Goal: Information Seeking & Learning: Learn about a topic

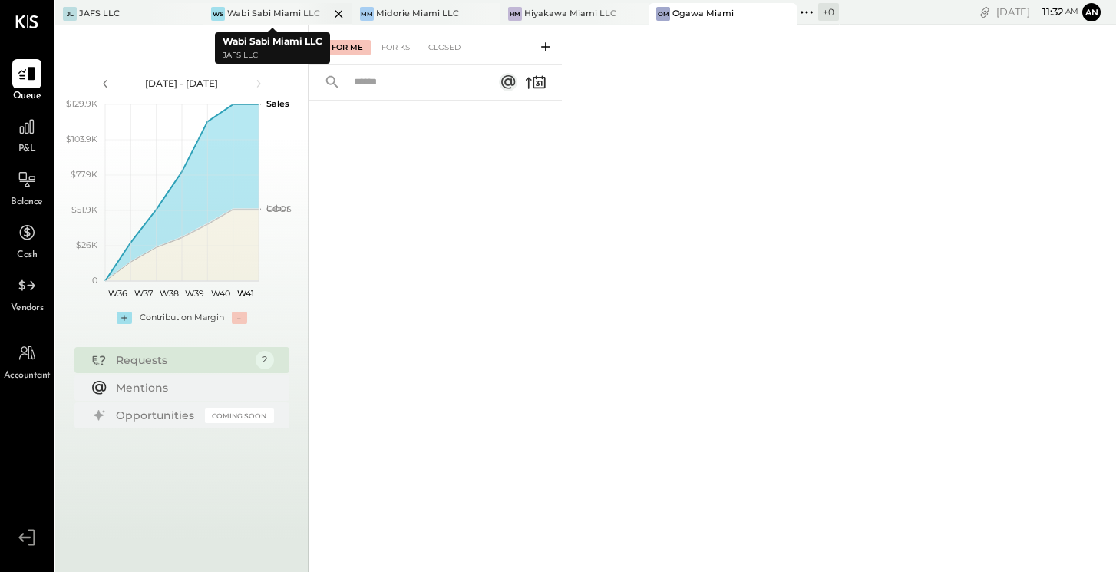
click at [269, 10] on div "Wabi Sabi Miami LLC" at bounding box center [273, 14] width 93 height 12
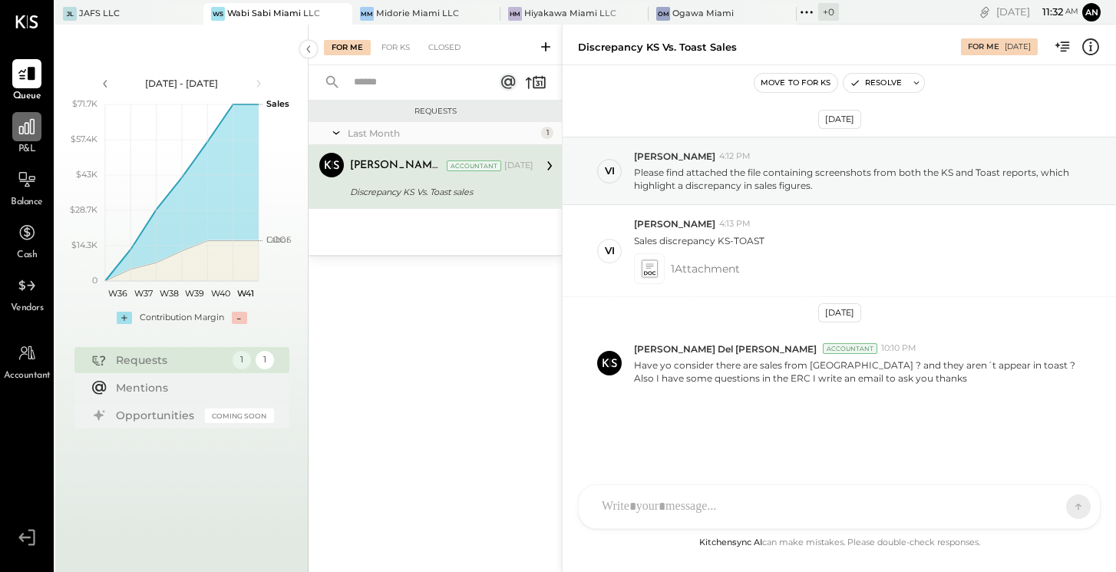
click at [30, 128] on icon at bounding box center [26, 126] width 15 height 15
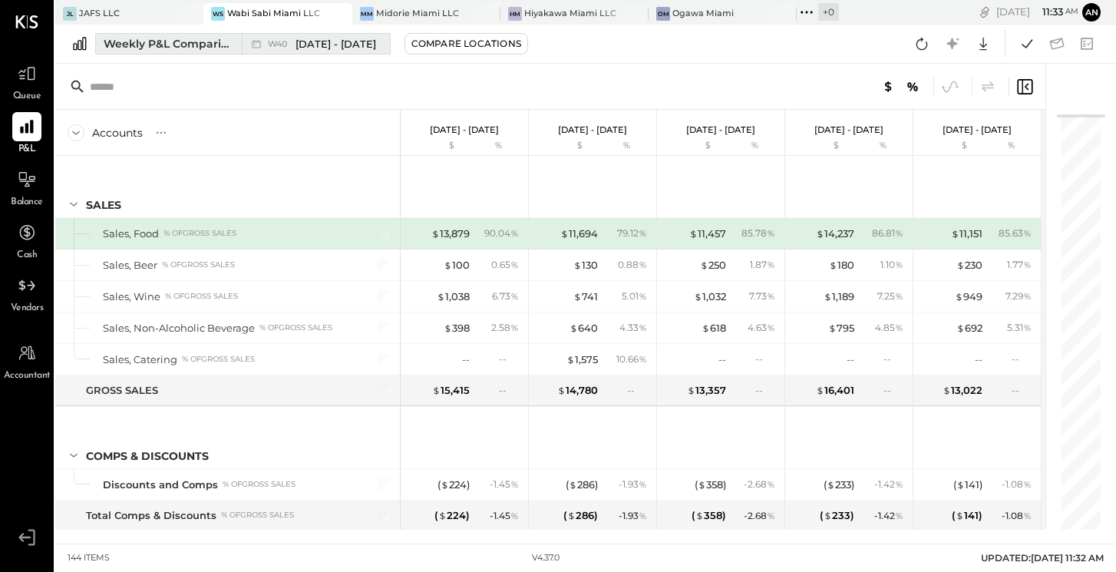
click at [309, 39] on span "[DATE] - [DATE]" at bounding box center [336, 44] width 81 height 15
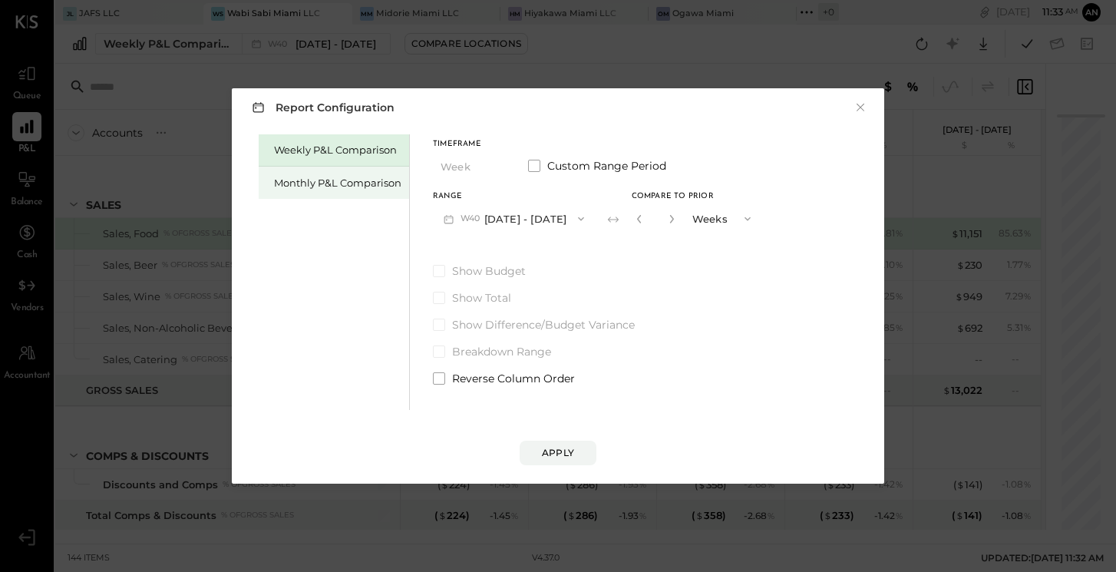
click at [309, 183] on div "Monthly P&L Comparison" at bounding box center [337, 183] width 127 height 15
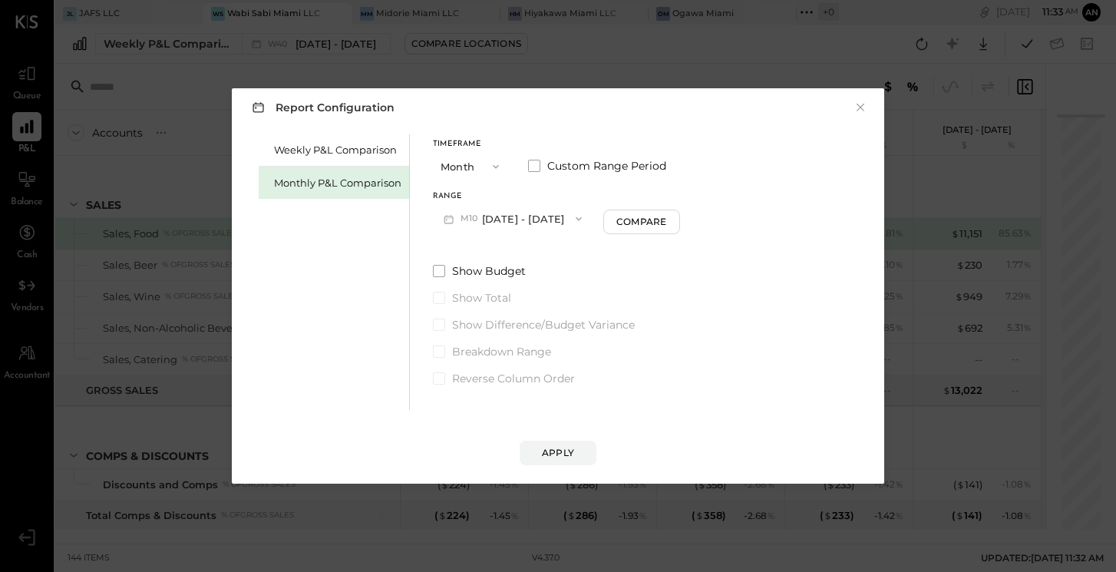
click at [492, 165] on icon "button" at bounding box center [496, 166] width 12 height 12
click at [468, 246] on div "Year" at bounding box center [471, 249] width 75 height 28
click at [533, 218] on button "[DATE] - [DATE]" at bounding box center [514, 218] width 162 height 28
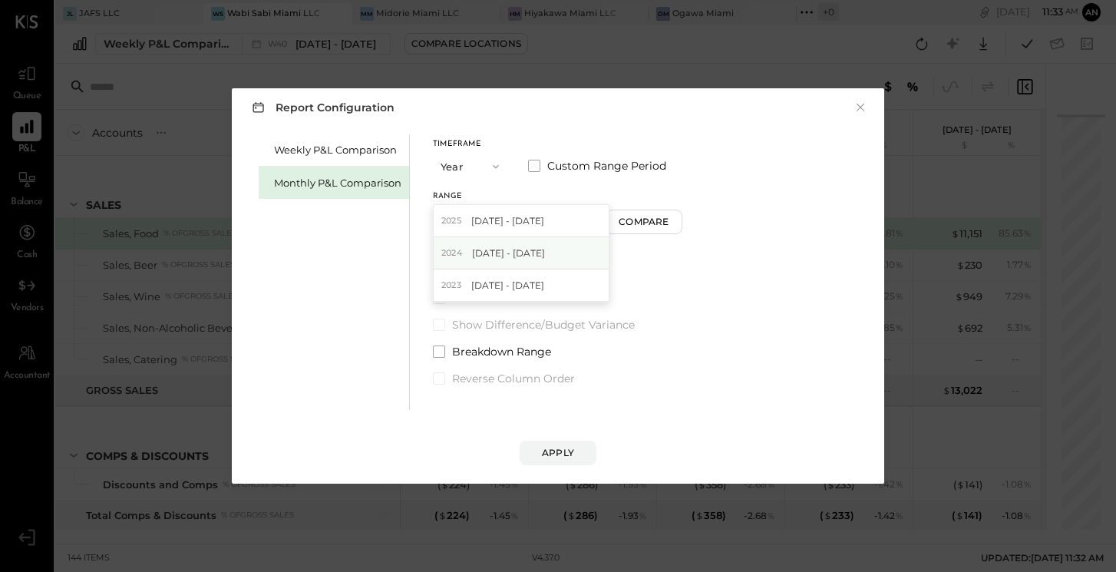
click at [519, 255] on span "[DATE] - [DATE]" at bounding box center [508, 252] width 73 height 13
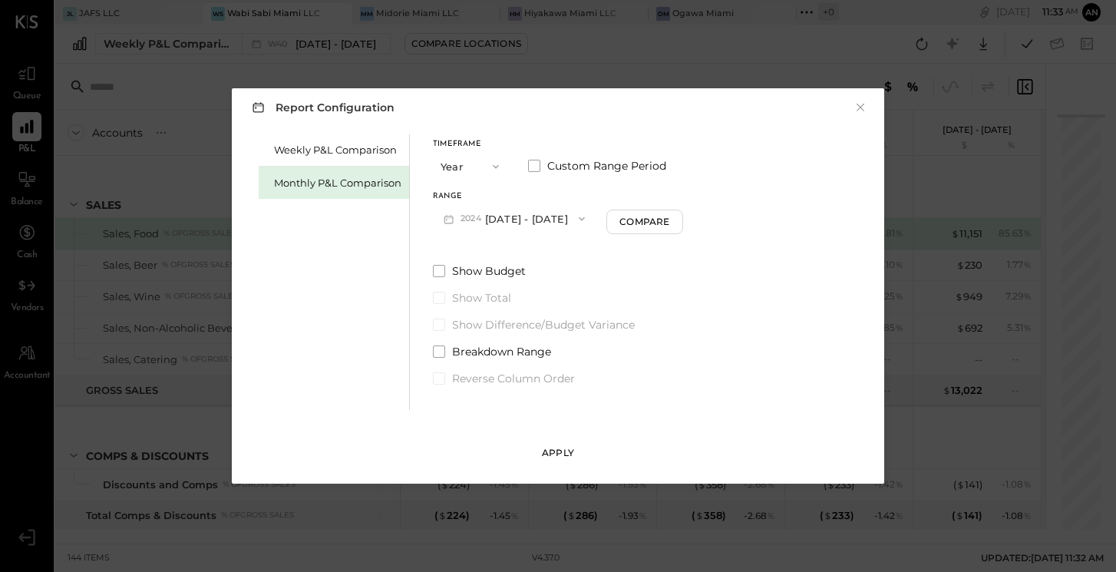
click at [576, 452] on button "Apply" at bounding box center [558, 453] width 77 height 25
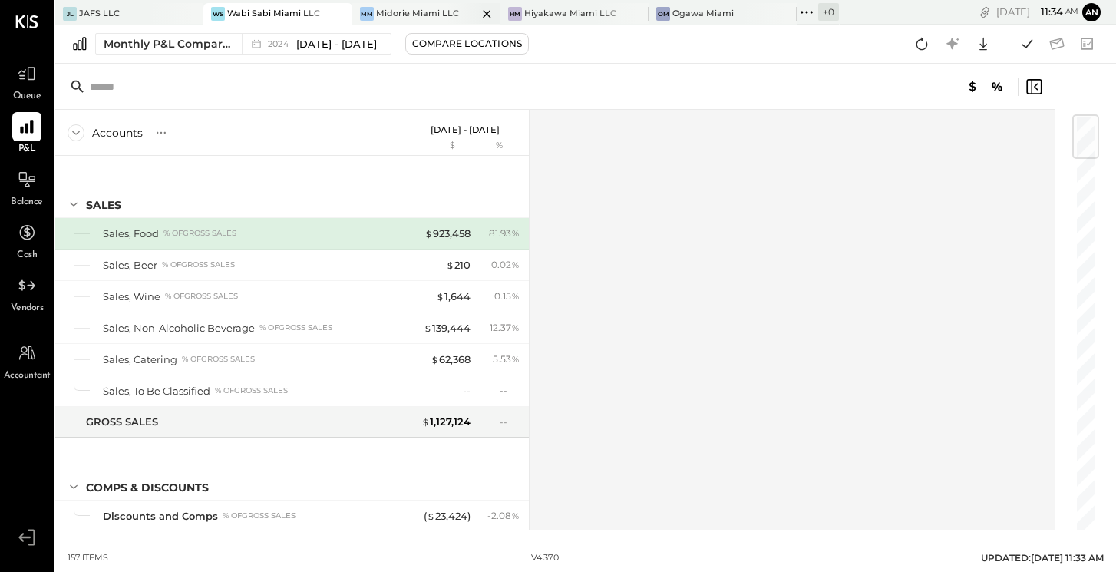
click at [399, 14] on div "Midorie Miami LLC" at bounding box center [417, 14] width 83 height 12
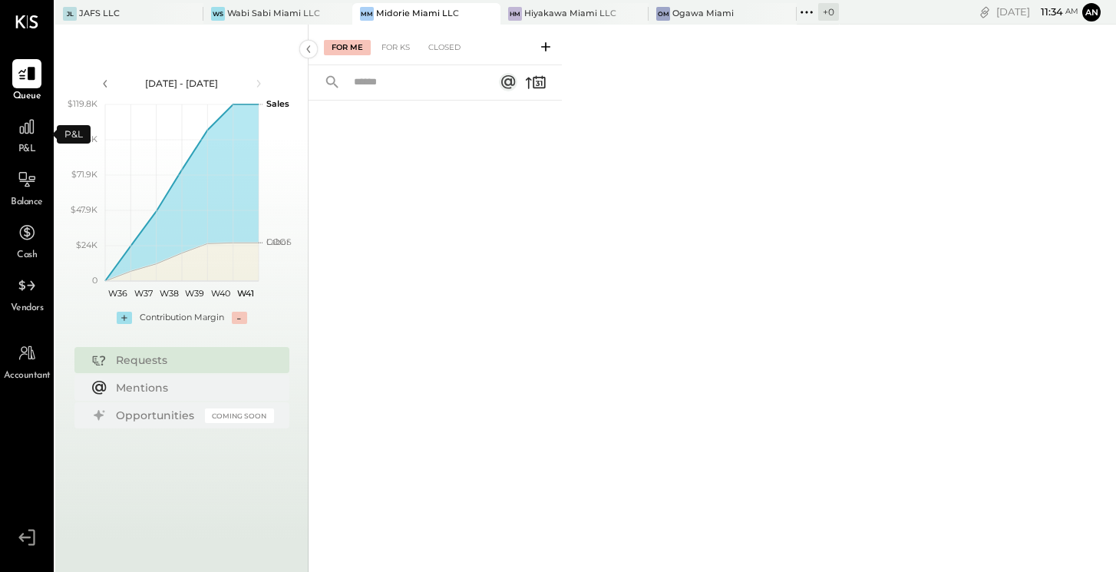
click at [25, 144] on span "P&L" at bounding box center [27, 150] width 18 height 14
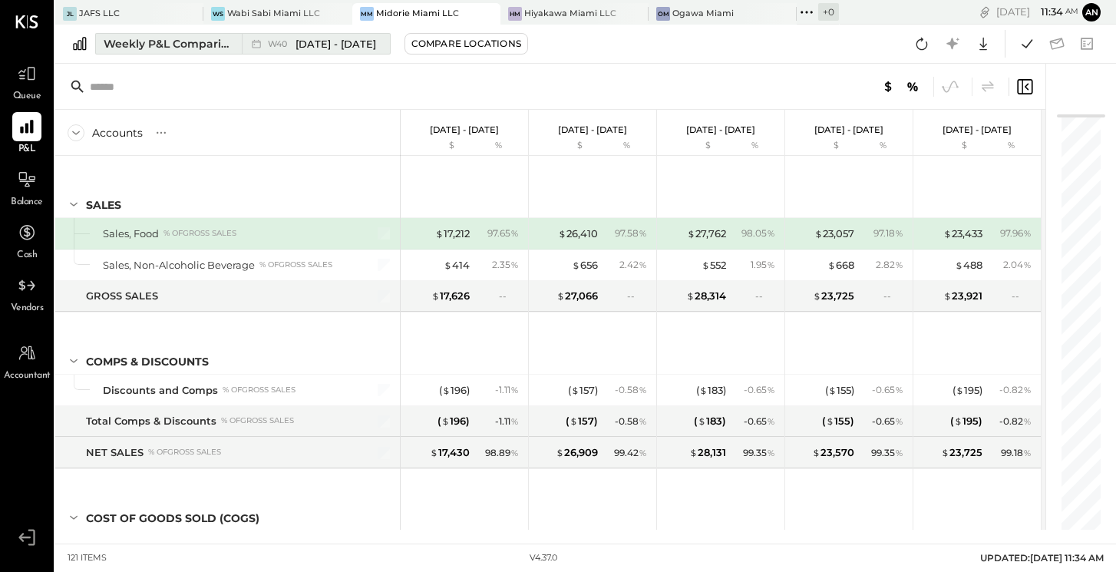
click at [305, 45] on span "[DATE] - [DATE]" at bounding box center [336, 44] width 81 height 15
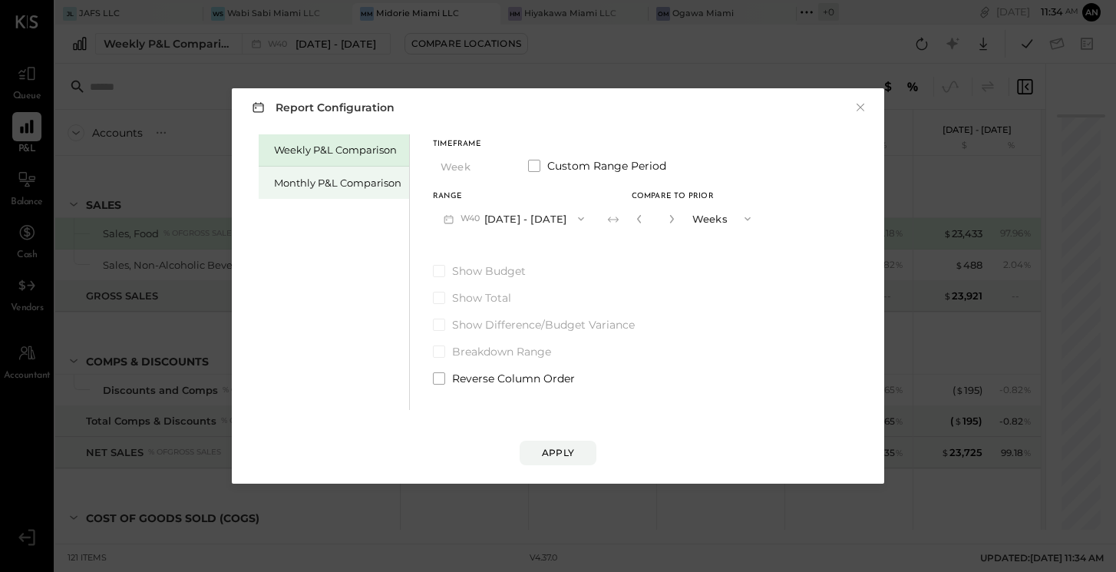
click at [348, 187] on div "Monthly P&L Comparison" at bounding box center [337, 183] width 127 height 15
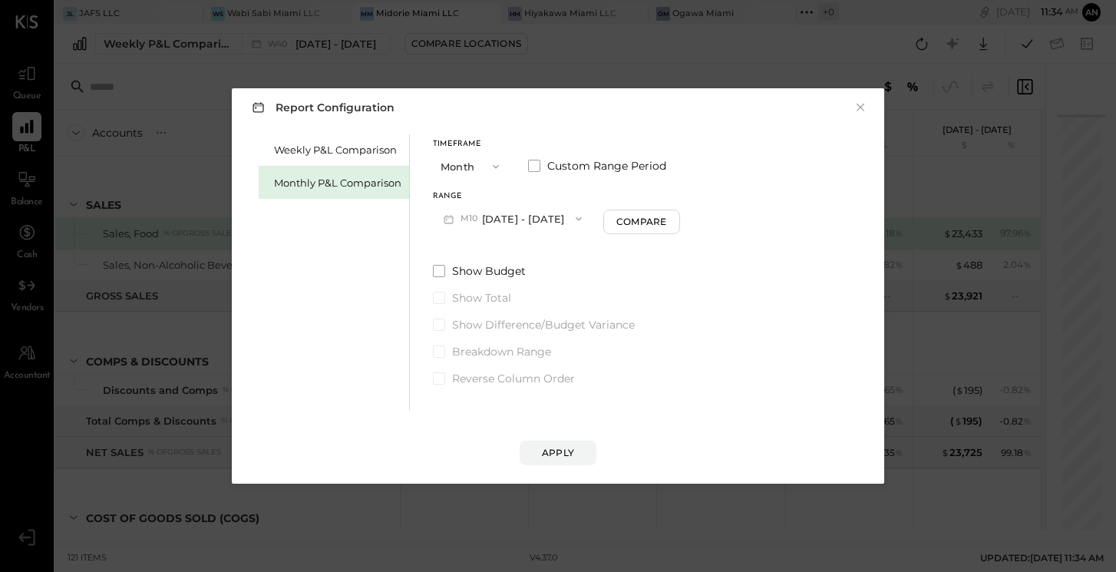
click at [499, 163] on icon "button" at bounding box center [496, 166] width 12 height 12
click at [481, 252] on div "Year" at bounding box center [471, 249] width 75 height 28
click at [539, 218] on button "[DATE] - [DATE]" at bounding box center [514, 218] width 162 height 28
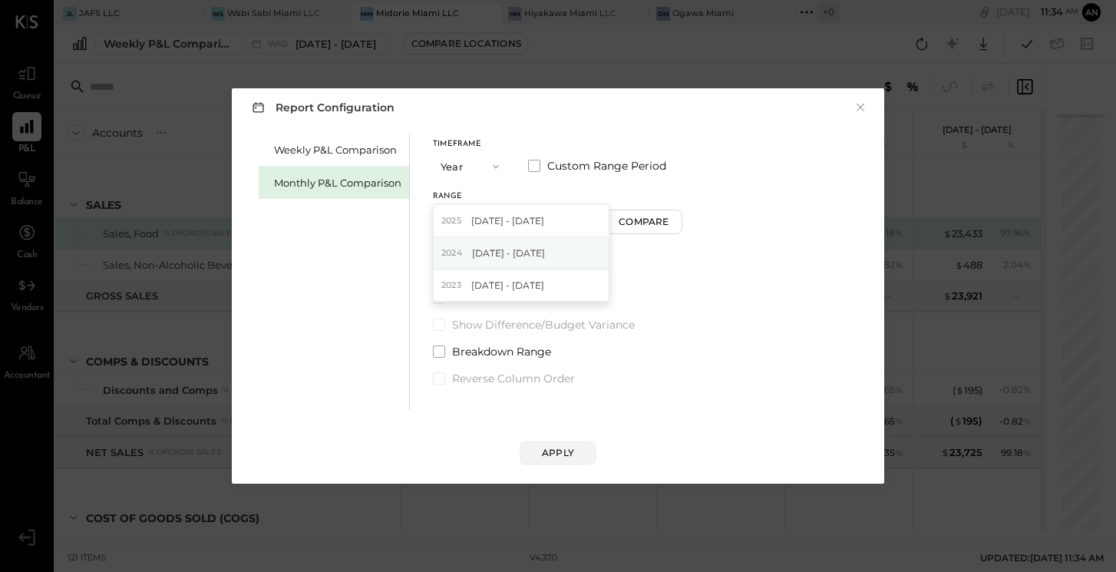
click at [539, 254] on span "[DATE] - [DATE]" at bounding box center [508, 252] width 73 height 13
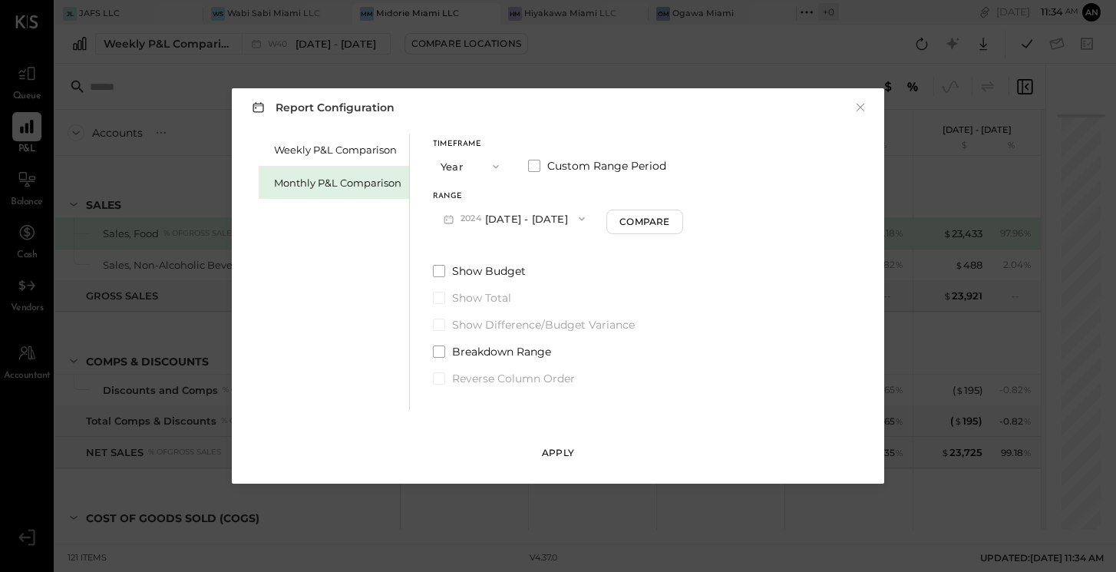
click at [562, 456] on div "Apply" at bounding box center [558, 452] width 32 height 13
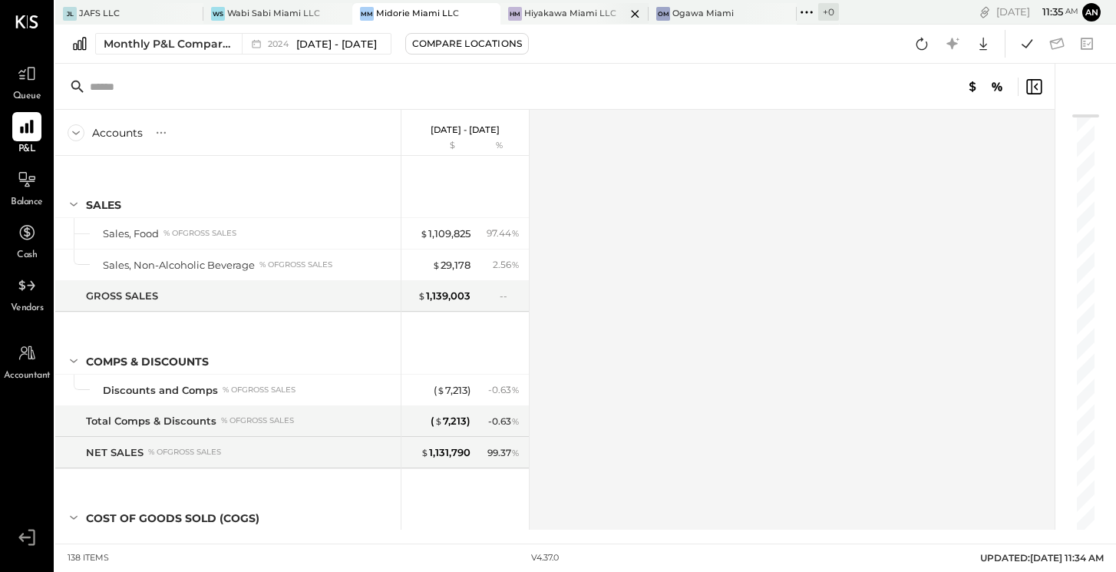
click at [567, 10] on div "Hiyakawa Miami LLC" at bounding box center [570, 14] width 92 height 12
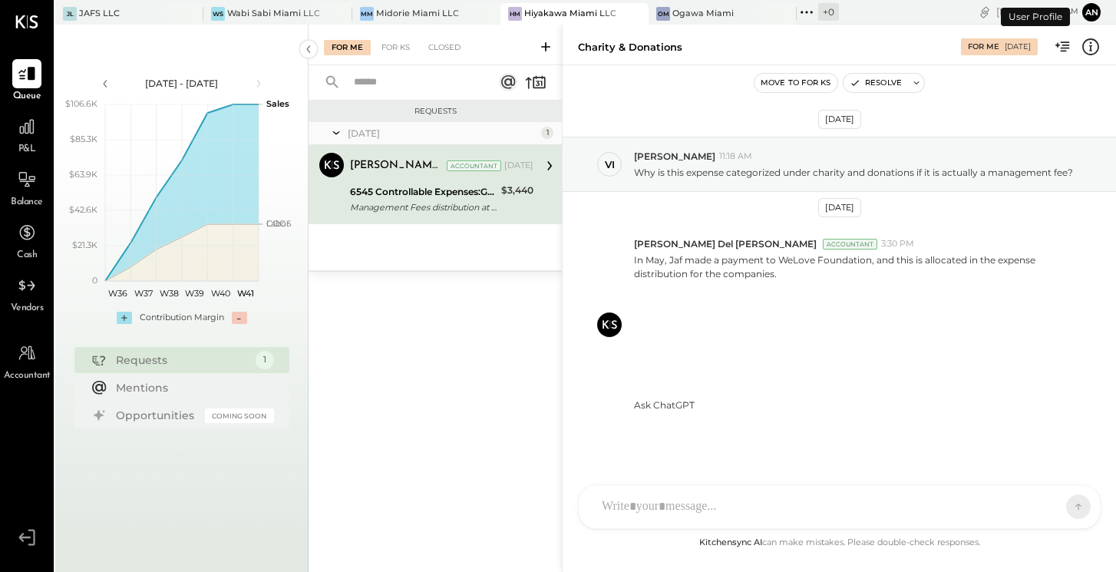
scroll to position [4, 0]
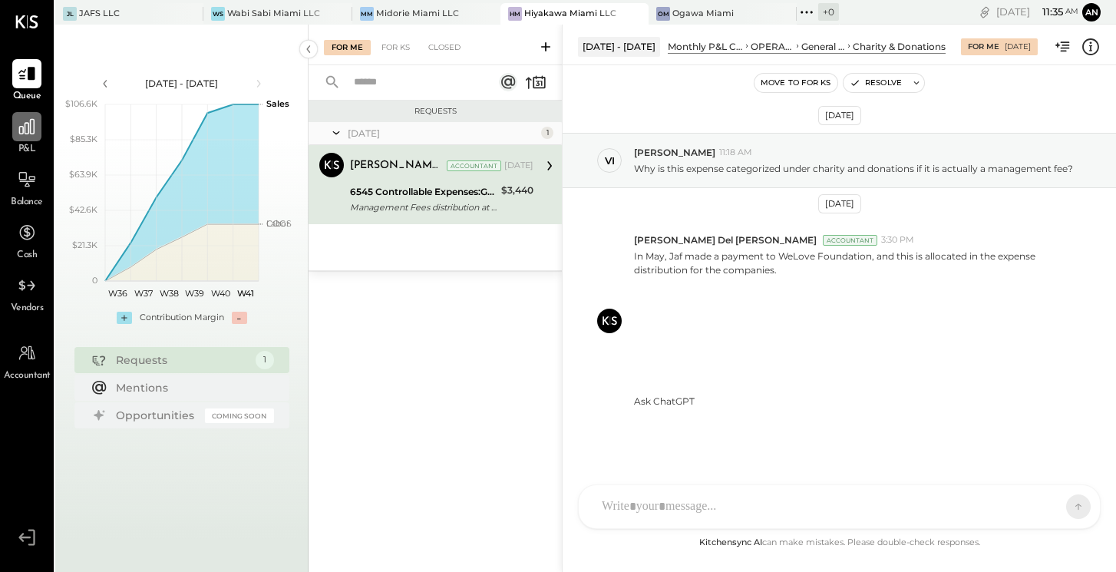
click at [21, 133] on icon at bounding box center [27, 127] width 20 height 20
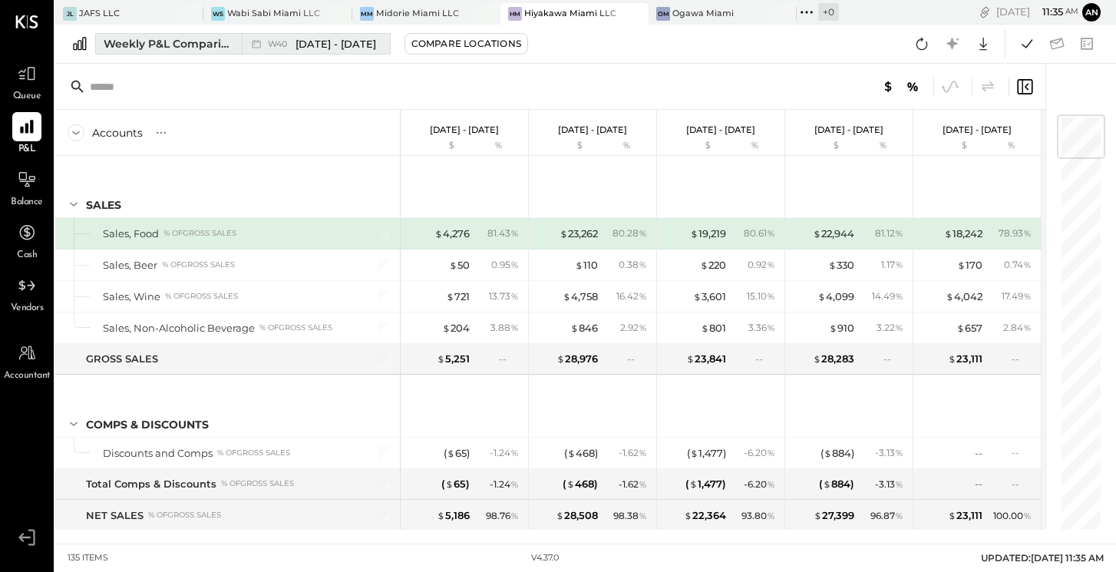
click at [262, 45] on icon at bounding box center [256, 43] width 15 height 15
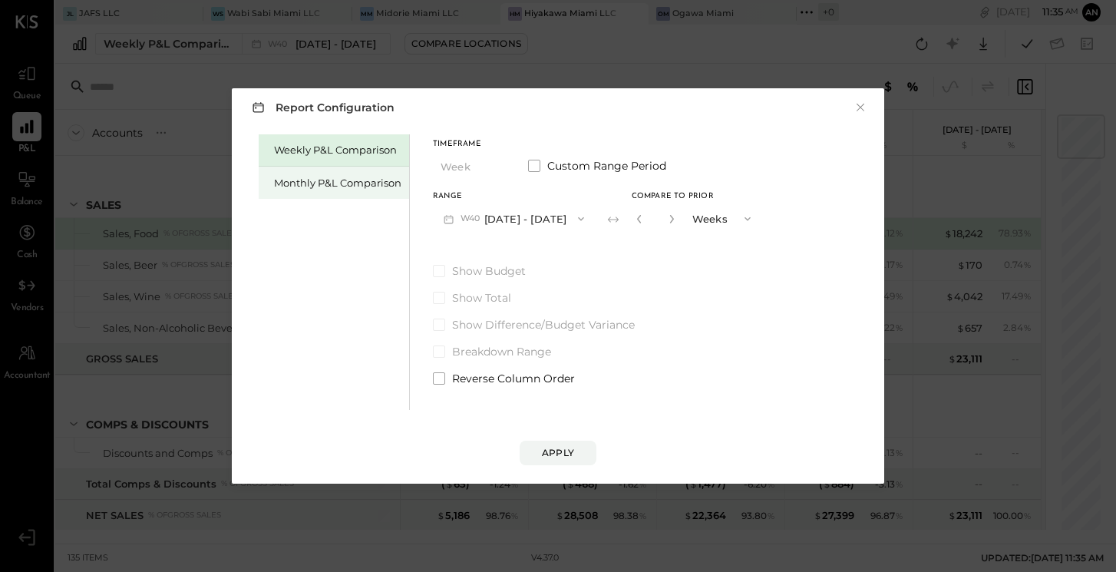
click at [372, 187] on div "Monthly P&L Comparison" at bounding box center [337, 183] width 127 height 15
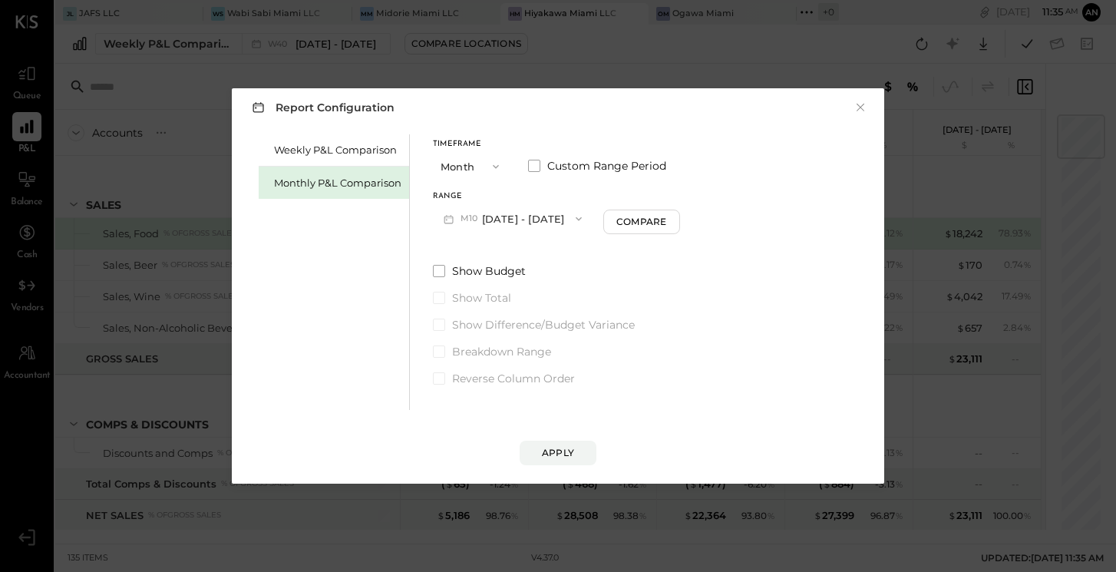
click at [494, 166] on icon "button" at bounding box center [496, 167] width 6 height 4
click at [472, 248] on div "Year" at bounding box center [471, 249] width 75 height 28
click at [522, 218] on button "[DATE] - [DATE]" at bounding box center [514, 218] width 162 height 28
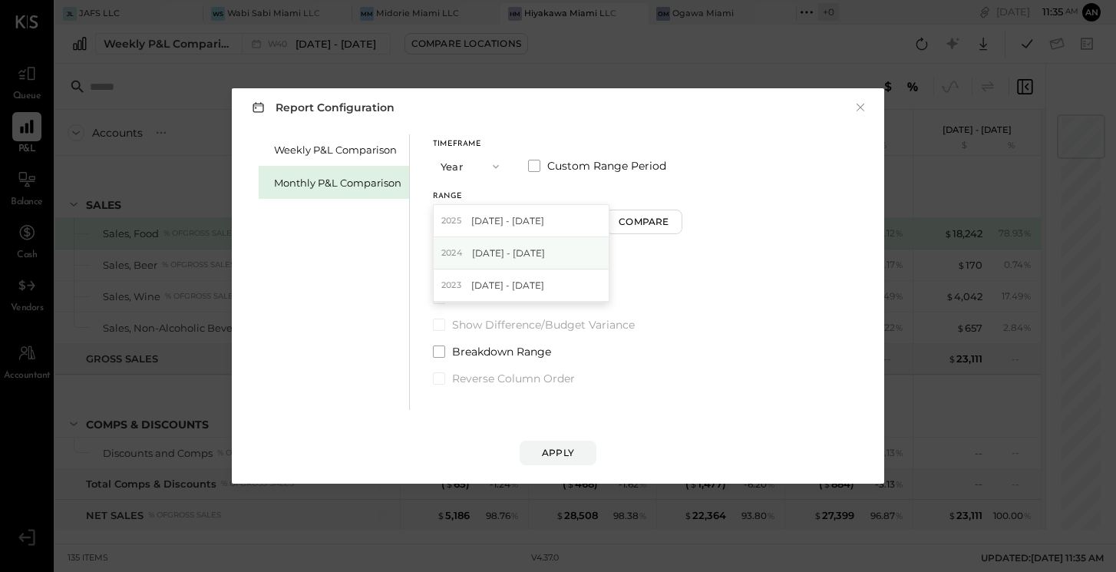
click at [512, 252] on span "[DATE] - [DATE]" at bounding box center [508, 252] width 73 height 13
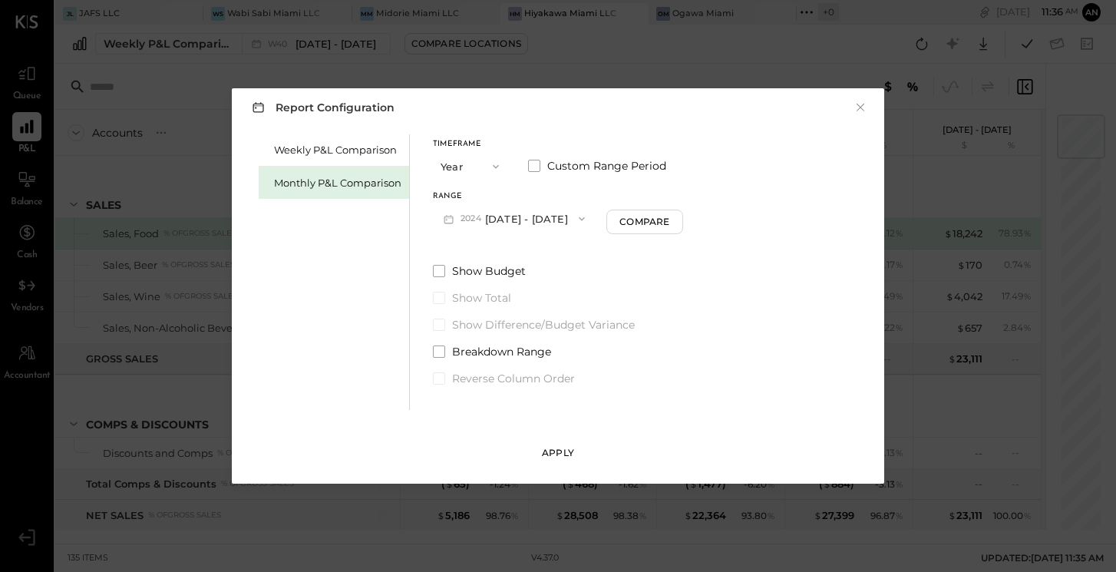
click at [554, 449] on div "Apply" at bounding box center [558, 452] width 32 height 13
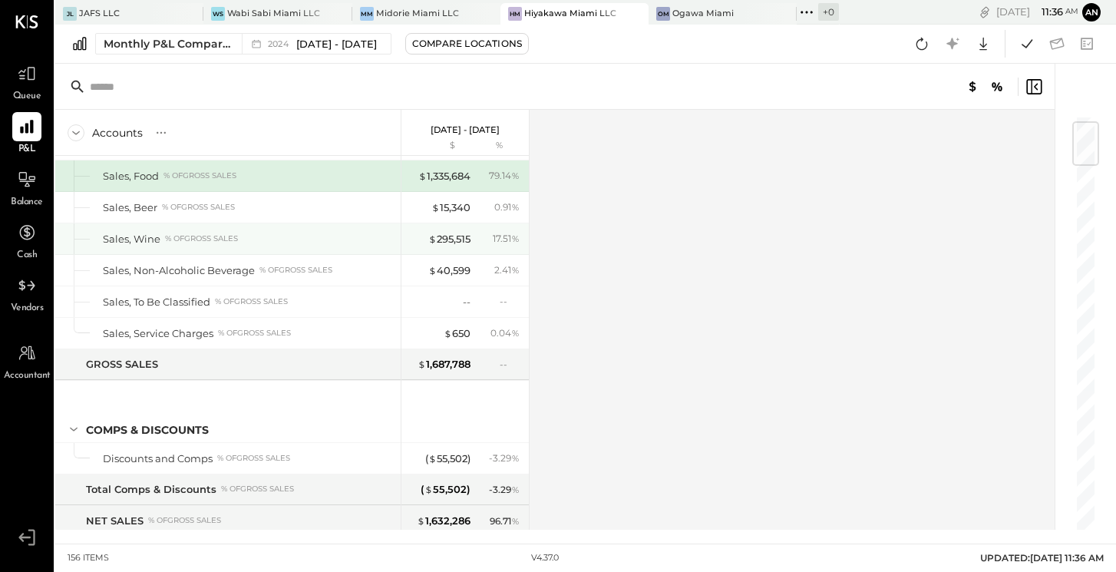
scroll to position [59, 0]
